Goal: Task Accomplishment & Management: Manage account settings

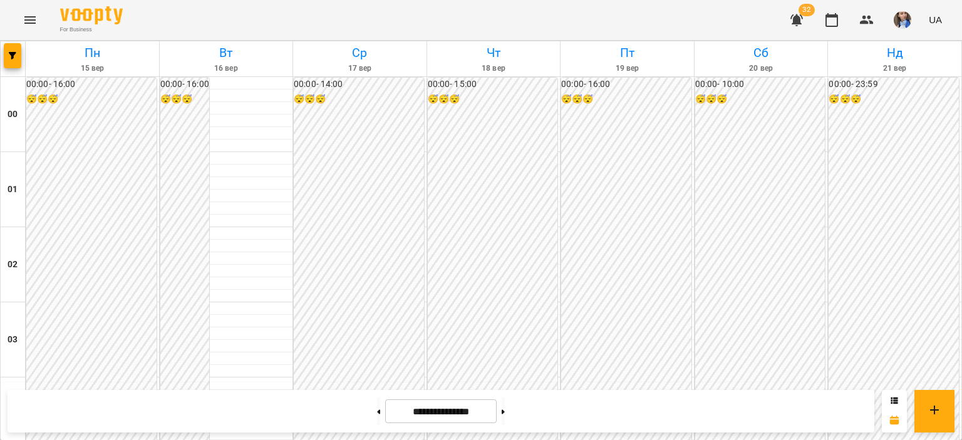
scroll to position [1002, 0]
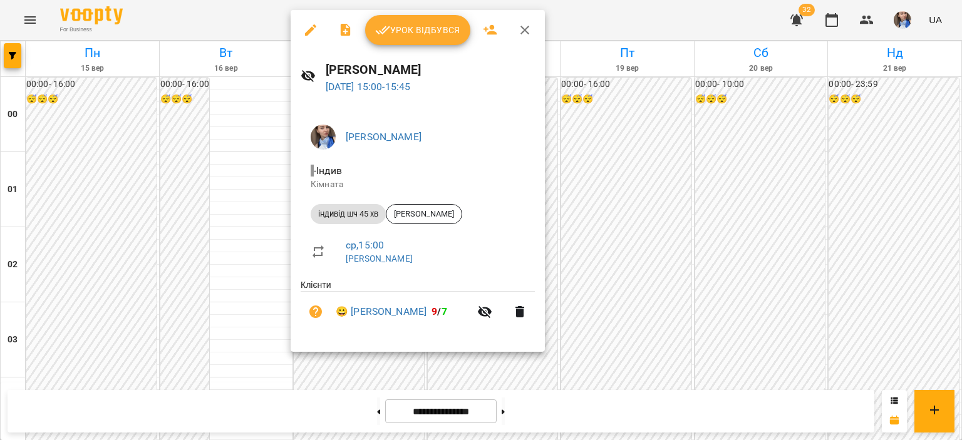
click at [393, 27] on span "Урок відбувся" at bounding box center [417, 30] width 85 height 15
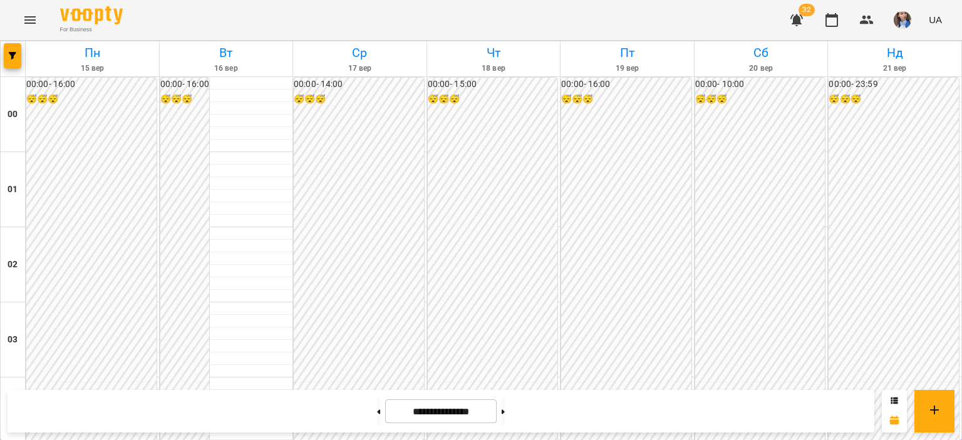
scroll to position [1189, 0]
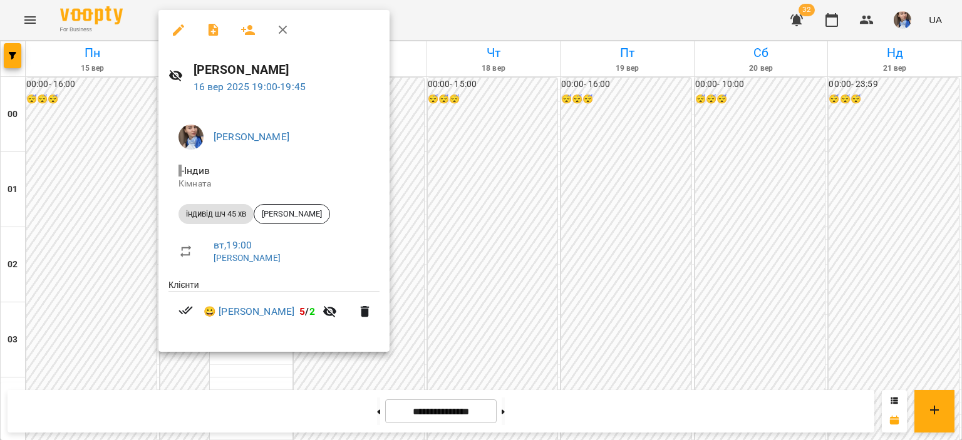
click at [237, 303] on li "😀 [PERSON_NAME] 5 / 2" at bounding box center [273, 312] width 211 height 40
click at [235, 305] on link "😀 [PERSON_NAME]" at bounding box center [248, 311] width 91 height 15
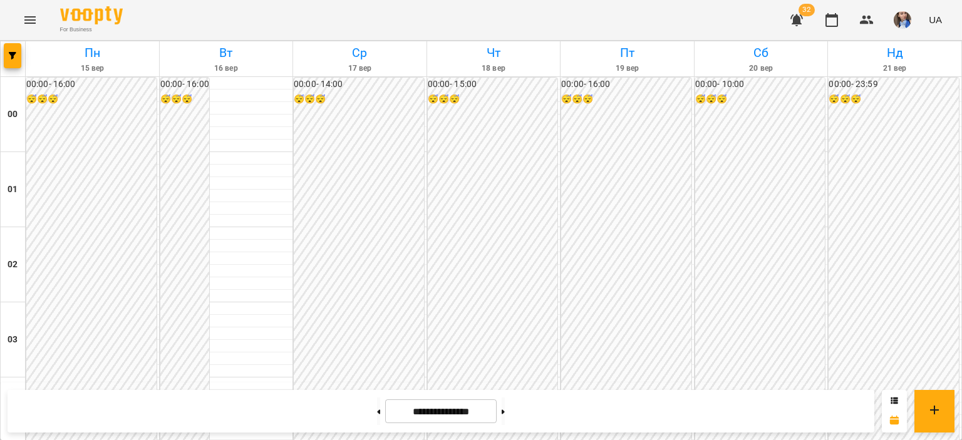
scroll to position [1252, 0]
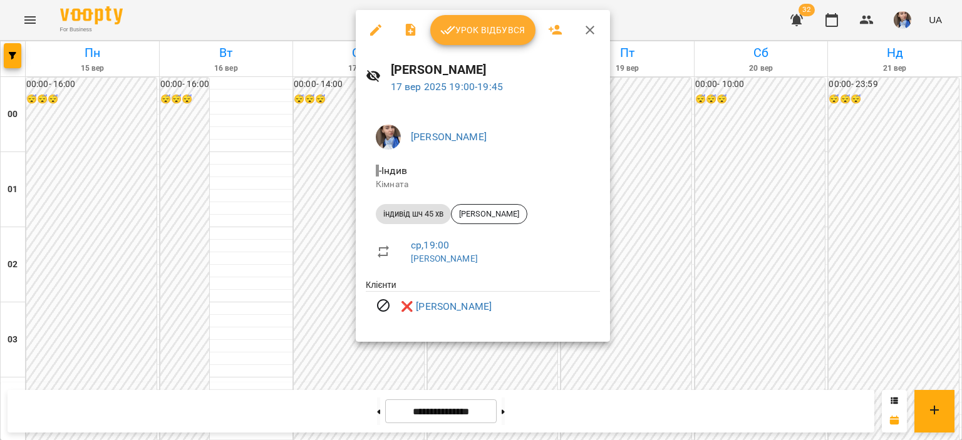
click at [316, 291] on div at bounding box center [481, 220] width 962 height 440
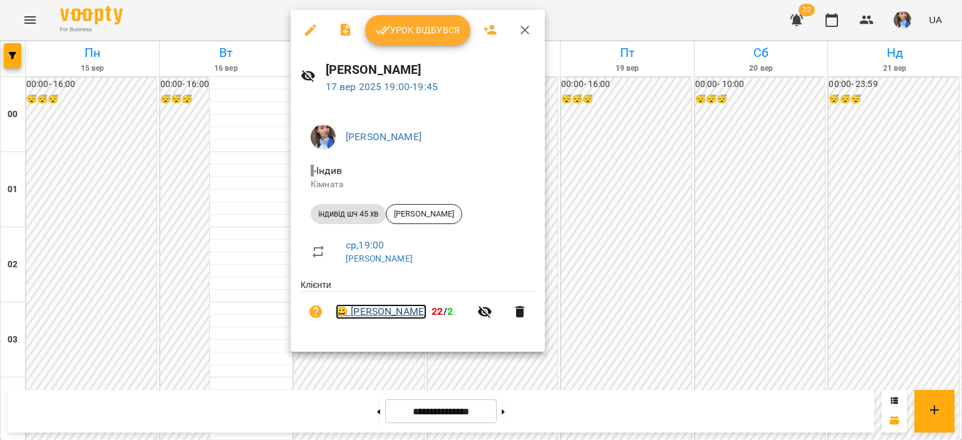
click at [376, 313] on link "😀 [PERSON_NAME]" at bounding box center [381, 311] width 91 height 15
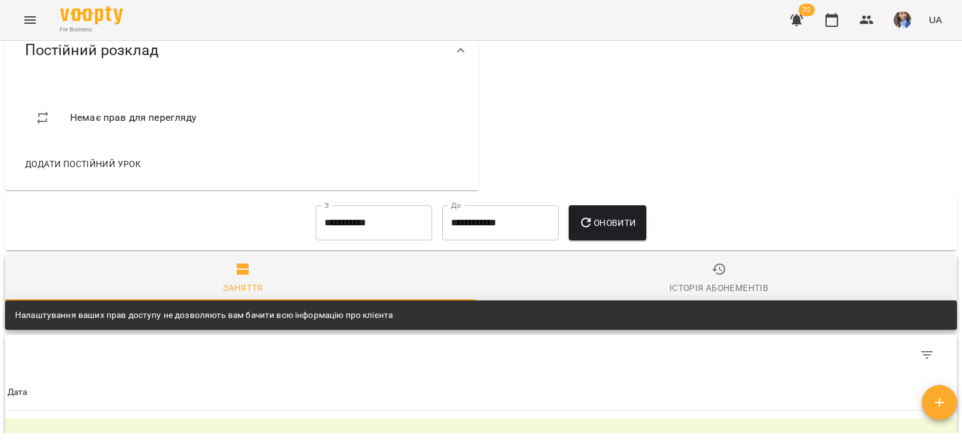
scroll to position [438, 0]
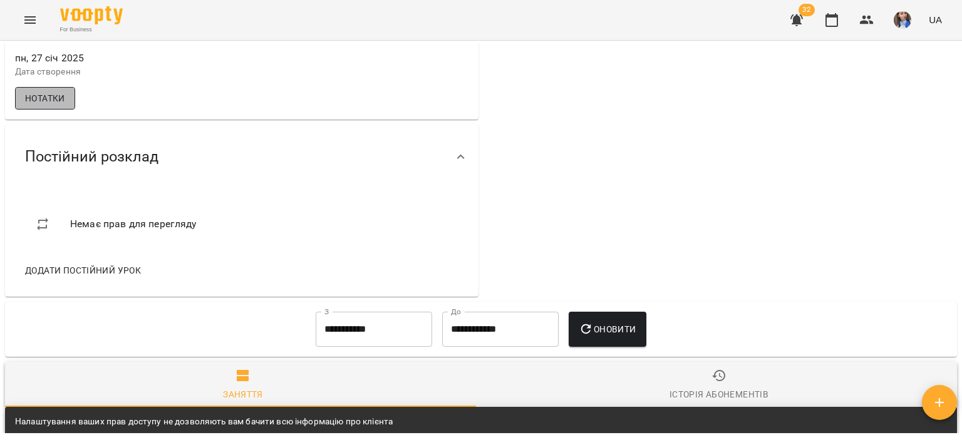
click at [55, 106] on span "Нотатки" at bounding box center [45, 98] width 40 height 15
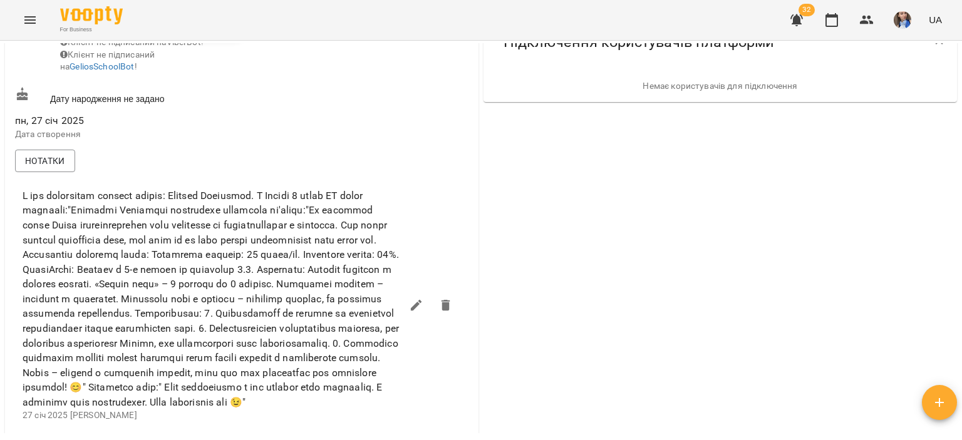
scroll to position [125, 0]
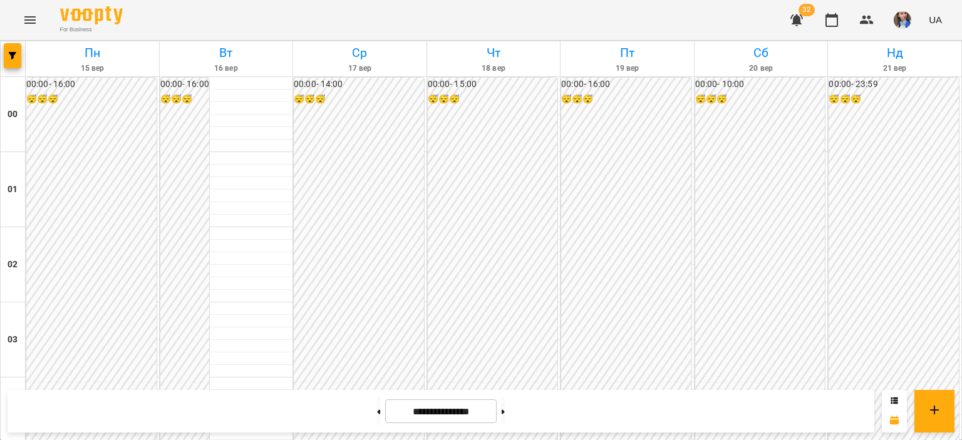
scroll to position [1057, 0]
drag, startPoint x: 586, startPoint y: 28, endPoint x: 580, endPoint y: 33, distance: 7.5
click at [581, 33] on div "For Business 32 UA" at bounding box center [481, 20] width 962 height 40
